Goal: Find specific page/section: Find specific page/section

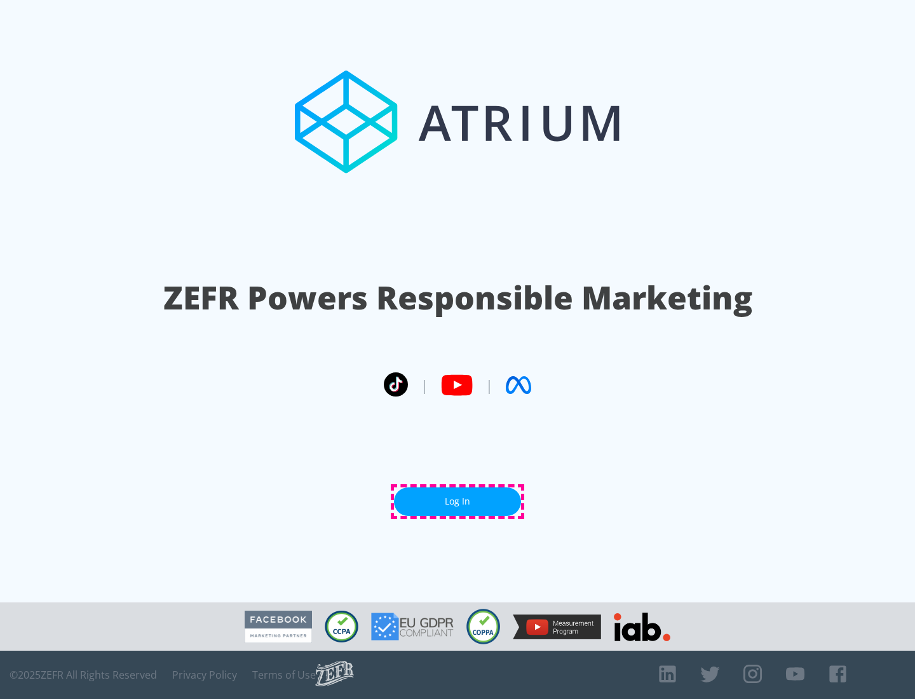
click at [458, 501] on link "Log In" at bounding box center [457, 501] width 127 height 29
